Goal: Task Accomplishment & Management: Complete application form

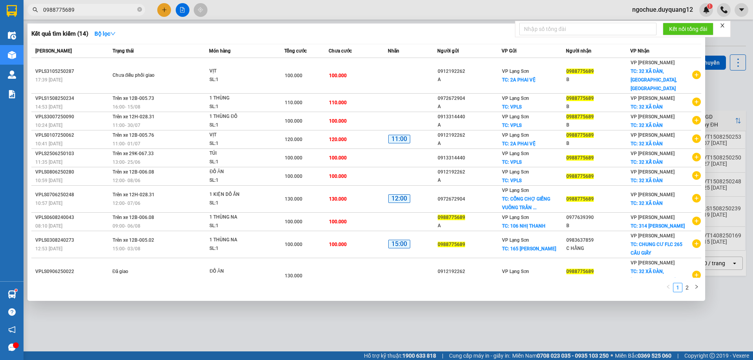
click at [141, 10] on icon "close-circle" at bounding box center [139, 9] width 5 height 5
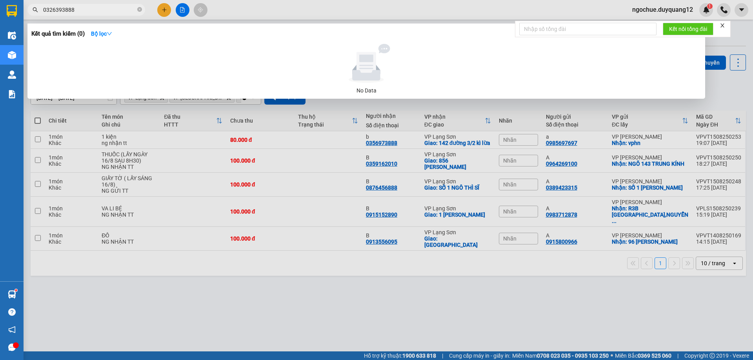
click at [46, 10] on input "0326393888" at bounding box center [89, 9] width 93 height 9
type input "0326393888"
click at [139, 9] on icon "close-circle" at bounding box center [139, 9] width 5 height 5
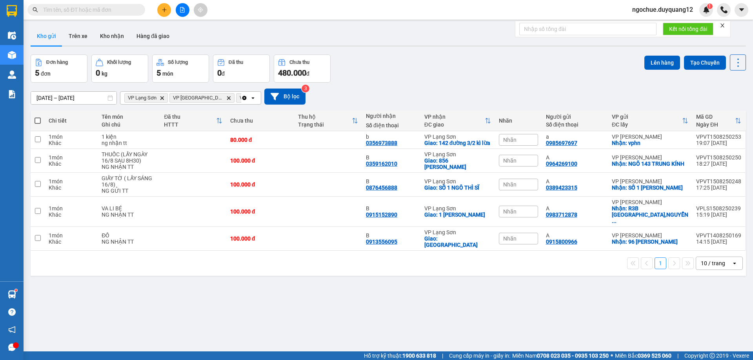
click at [103, 10] on input "text" at bounding box center [89, 9] width 93 height 9
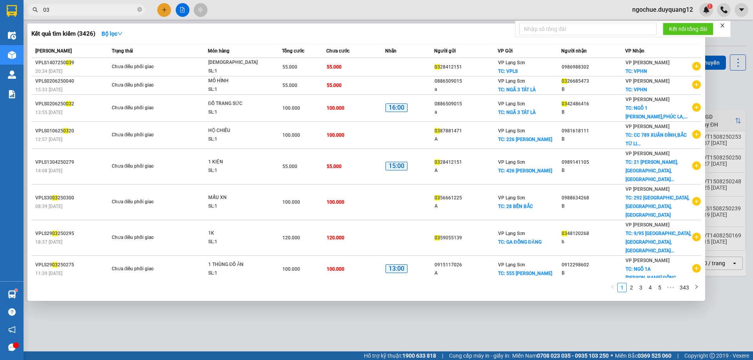
type input "0"
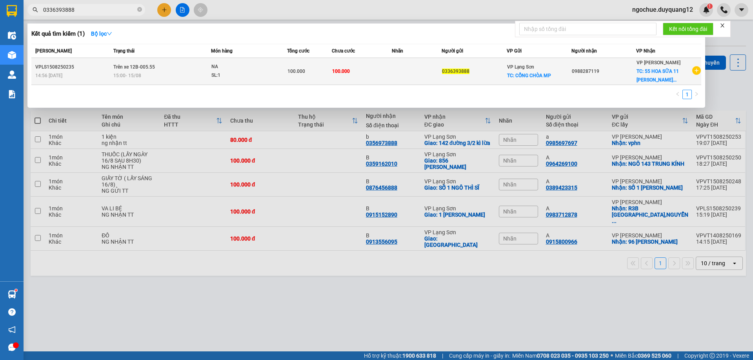
type input "0336393888"
click at [403, 76] on td at bounding box center [417, 71] width 50 height 27
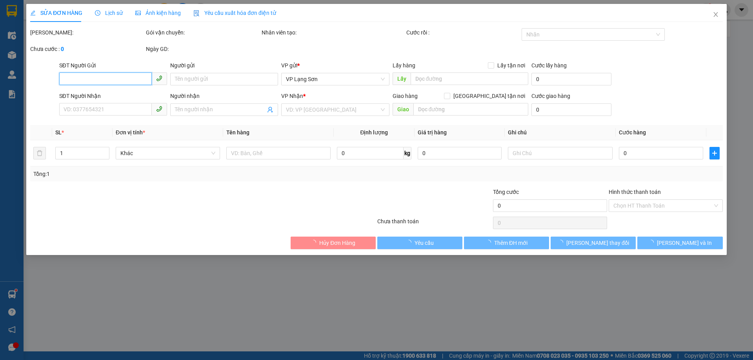
type input "0336393888"
checkbox input "true"
type input "CỔNG CHÒA MP"
type input "0988287119"
checkbox input "true"
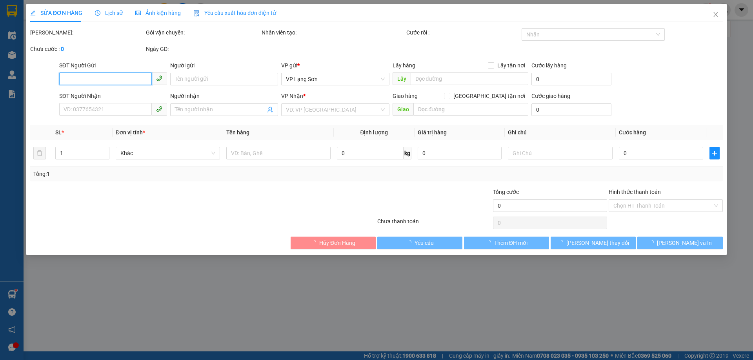
type input "55 HOA SỮA 11 [PERSON_NAME]"
type input "100.000"
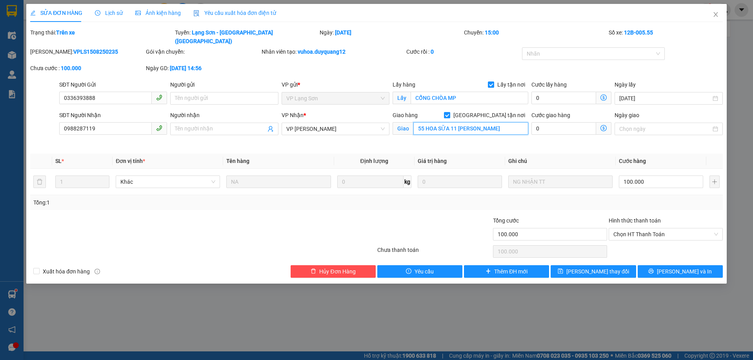
click at [493, 122] on input "55 HOA SỮA 11 [PERSON_NAME]" at bounding box center [470, 128] width 115 height 13
click at [495, 122] on input "55 HOA SỮA 11 [PERSON_NAME]" at bounding box center [470, 128] width 115 height 13
click at [502, 122] on input "55 HOA SỮA 11 [PERSON_NAME]" at bounding box center [470, 128] width 115 height 13
click at [578, 154] on th "Ghi chú" at bounding box center [560, 161] width 111 height 15
